Goal: Check status

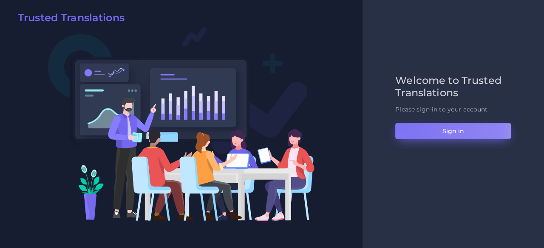
click at [403, 127] on button "Sign in" at bounding box center [453, 131] width 116 height 16
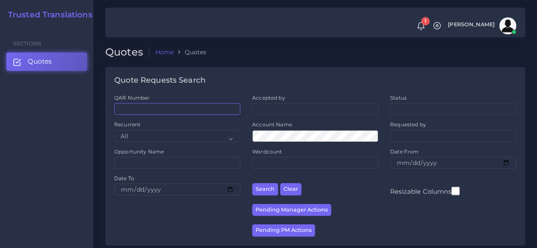
click at [201, 107] on input "QAR Number" at bounding box center [177, 109] width 126 height 12
paste input "QAR125659"
type input "QAR125659"
click at [252, 183] on button "Search" at bounding box center [265, 189] width 26 height 12
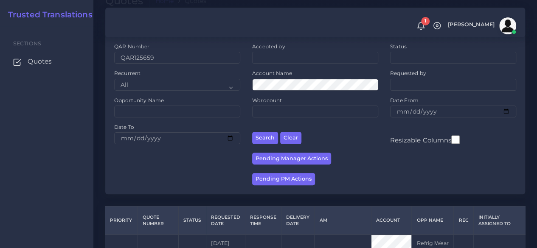
scroll to position [108, 0]
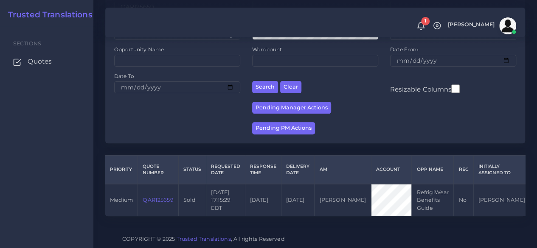
click at [168, 197] on link "QAR125659" at bounding box center [158, 200] width 31 height 6
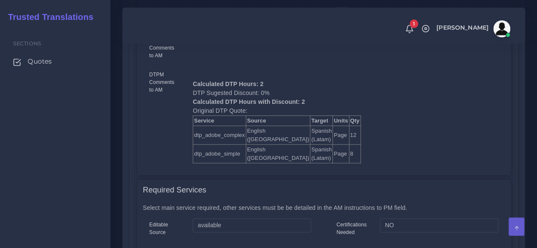
scroll to position [552, 0]
